Goal: Navigation & Orientation: Find specific page/section

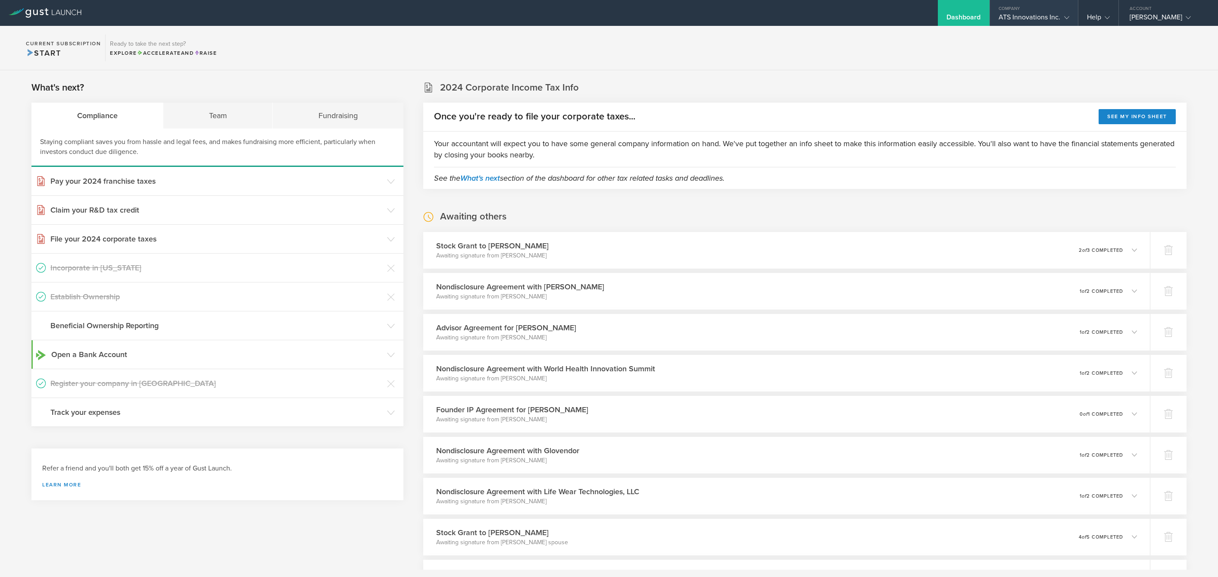
click at [1032, 16] on div "ATS Innovations Inc." at bounding box center [1034, 19] width 71 height 13
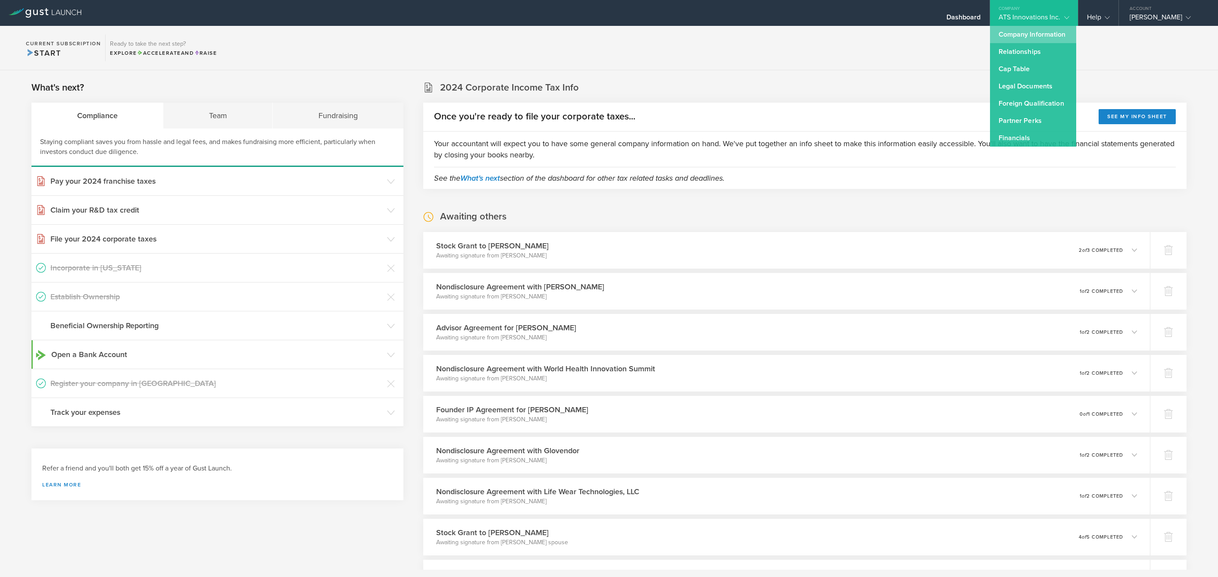
click at [1038, 38] on link "Company Information" at bounding box center [1033, 34] width 86 height 17
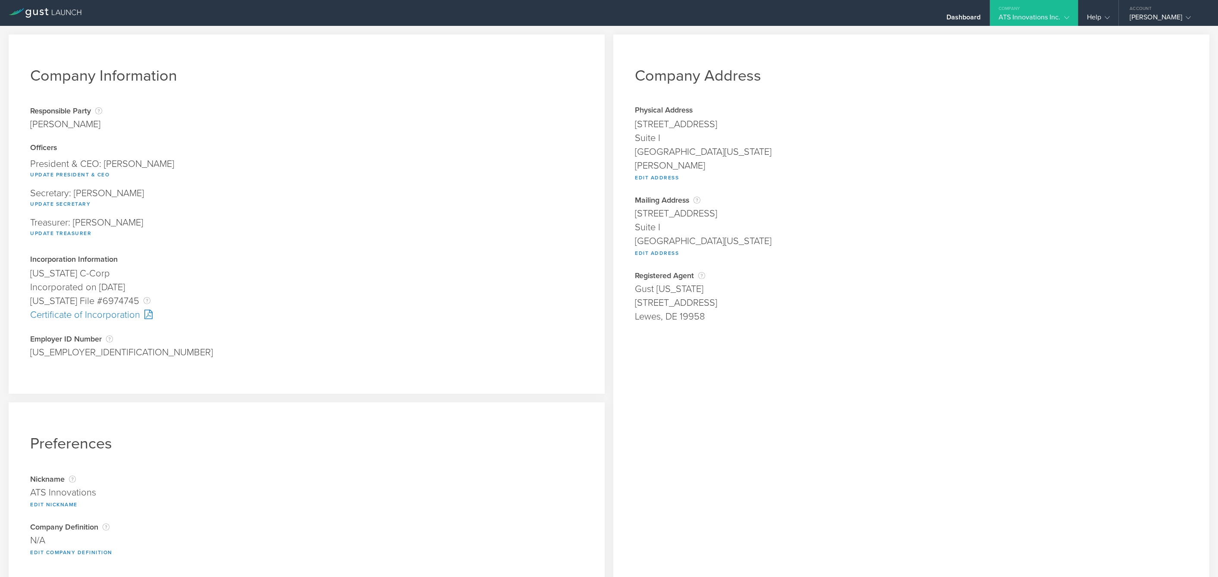
click at [1039, 18] on div "ATS Innovations Inc." at bounding box center [1034, 19] width 71 height 13
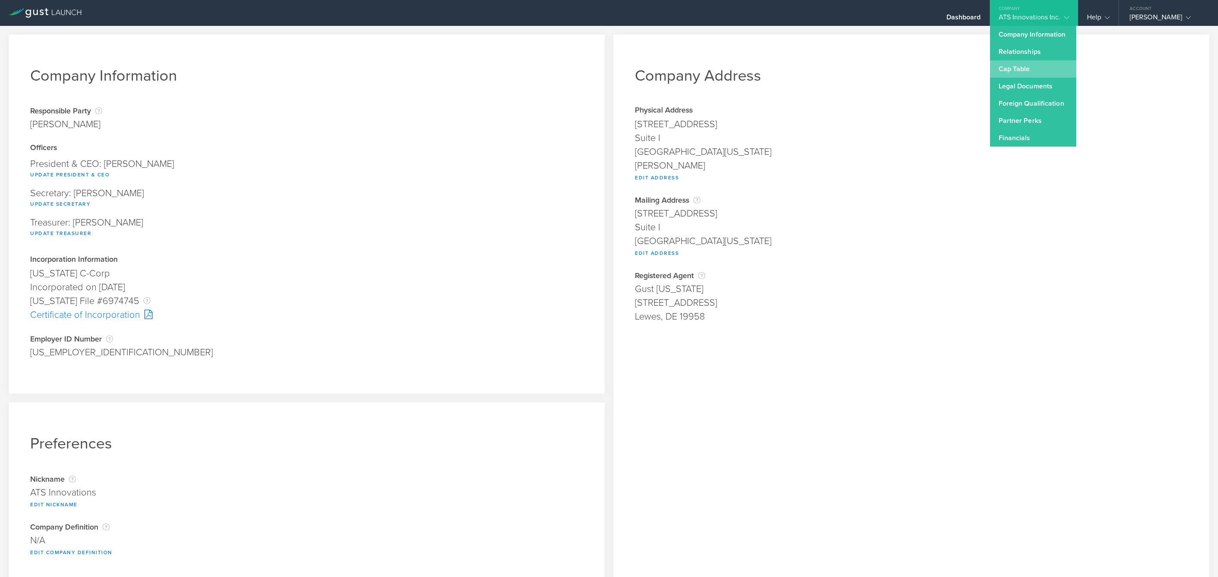
click at [1044, 69] on link "Cap Table" at bounding box center [1033, 68] width 86 height 17
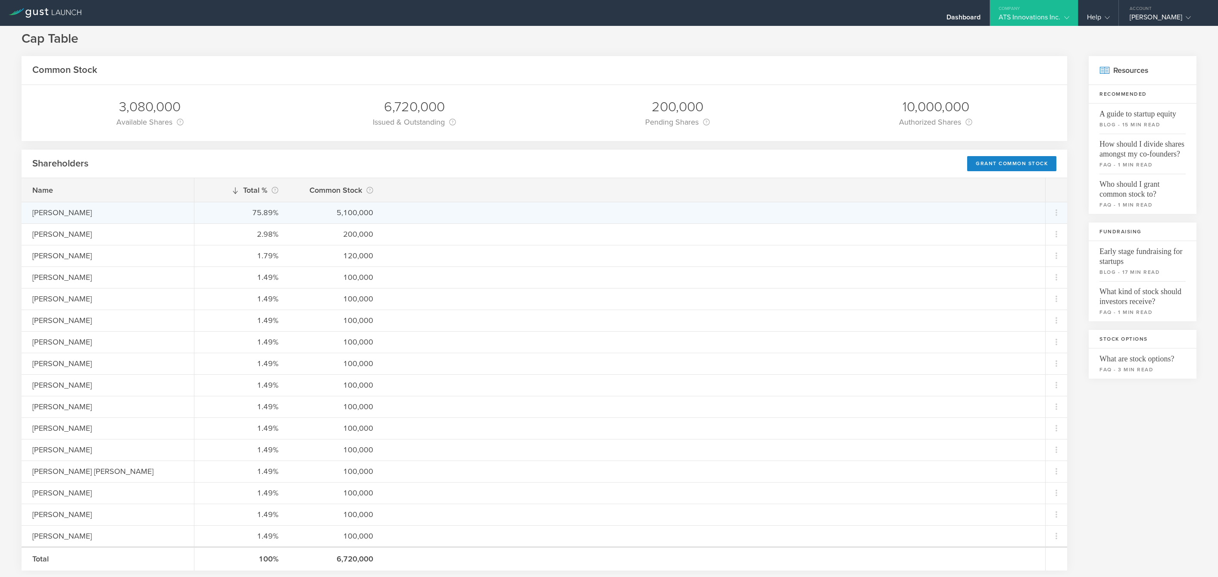
scroll to position [9, 0]
